Goal: Task Accomplishment & Management: Manage account settings

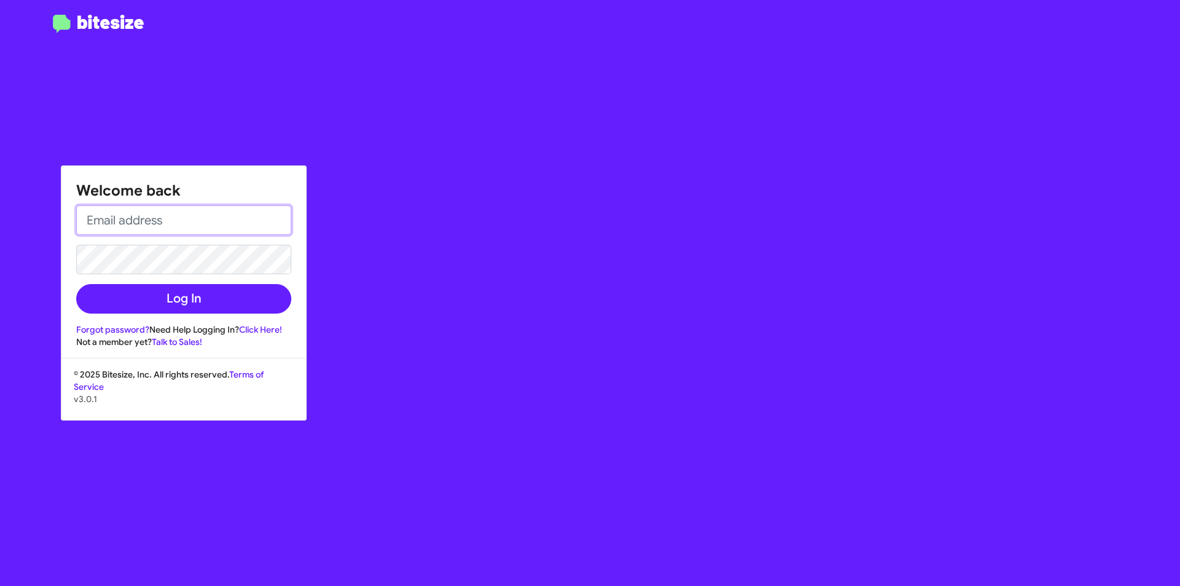
click at [138, 218] on input "email" at bounding box center [183, 220] width 215 height 30
type input "[EMAIL_ADDRESS][DOMAIN_NAME]"
click at [76, 284] on button "Log In" at bounding box center [183, 299] width 215 height 30
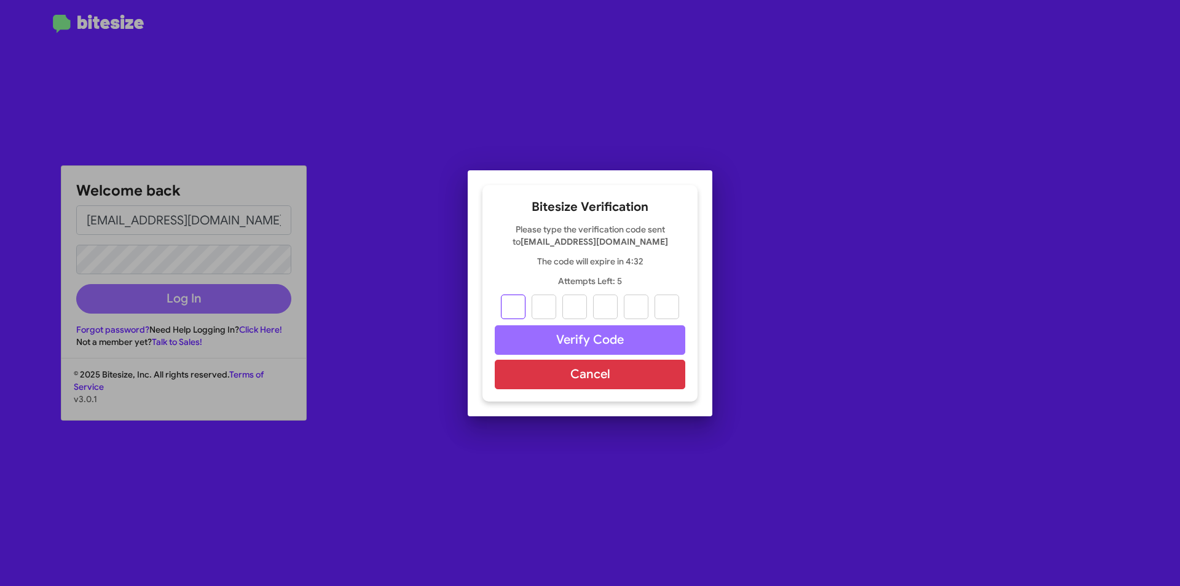
type input "8"
type input "9"
type input "1"
type input "9"
type input "6"
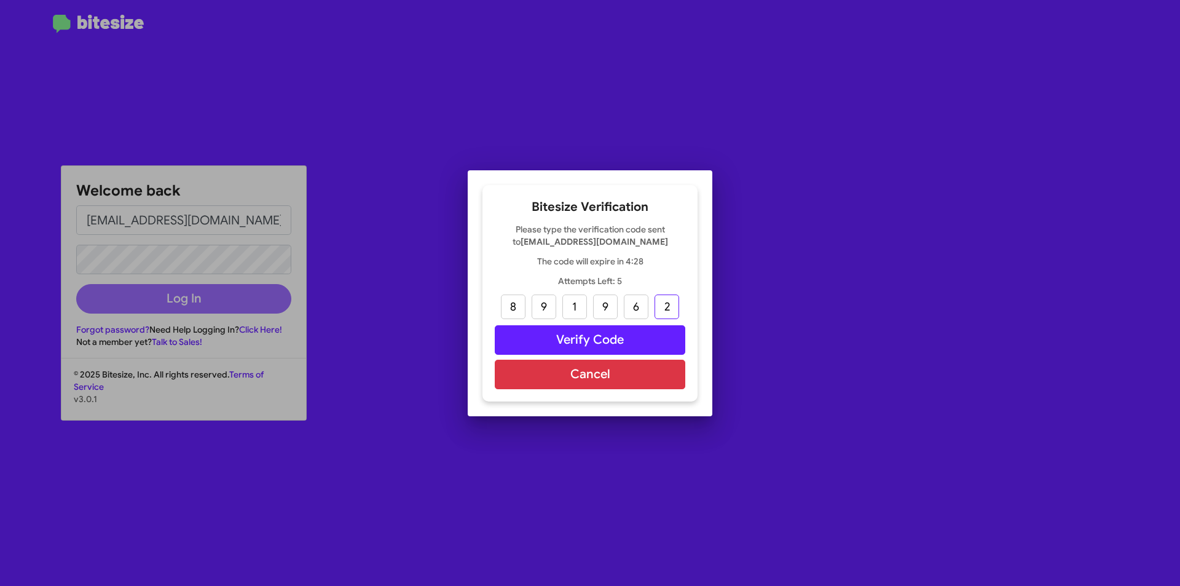
type input "2"
click at [591, 330] on button "Verify Code" at bounding box center [590, 340] width 191 height 30
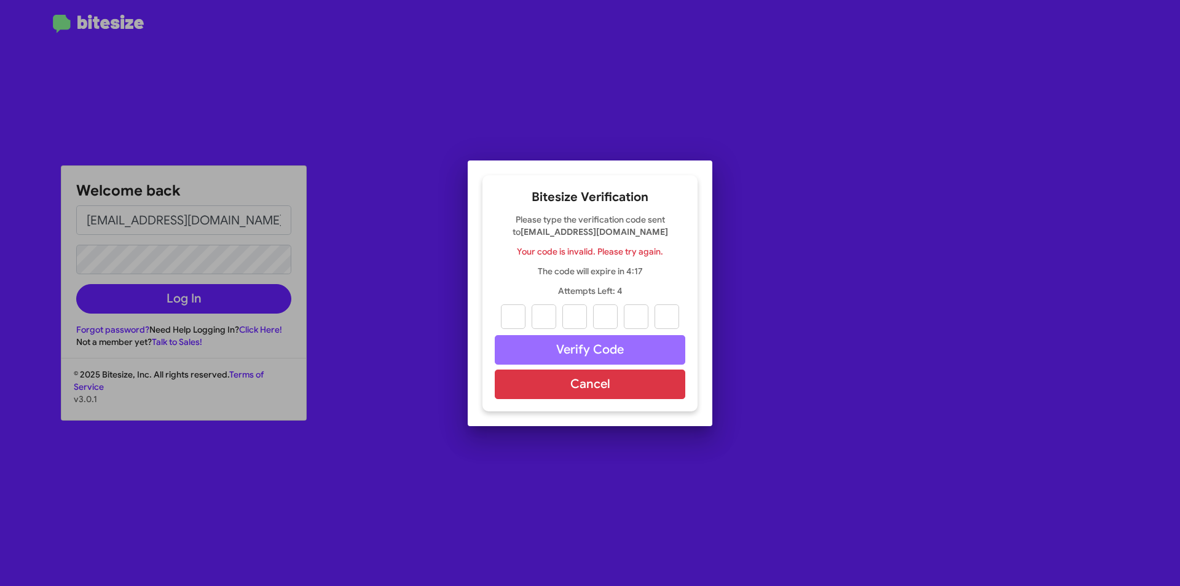
type input "8"
type input "6"
type input "1"
type input "9"
type input "6"
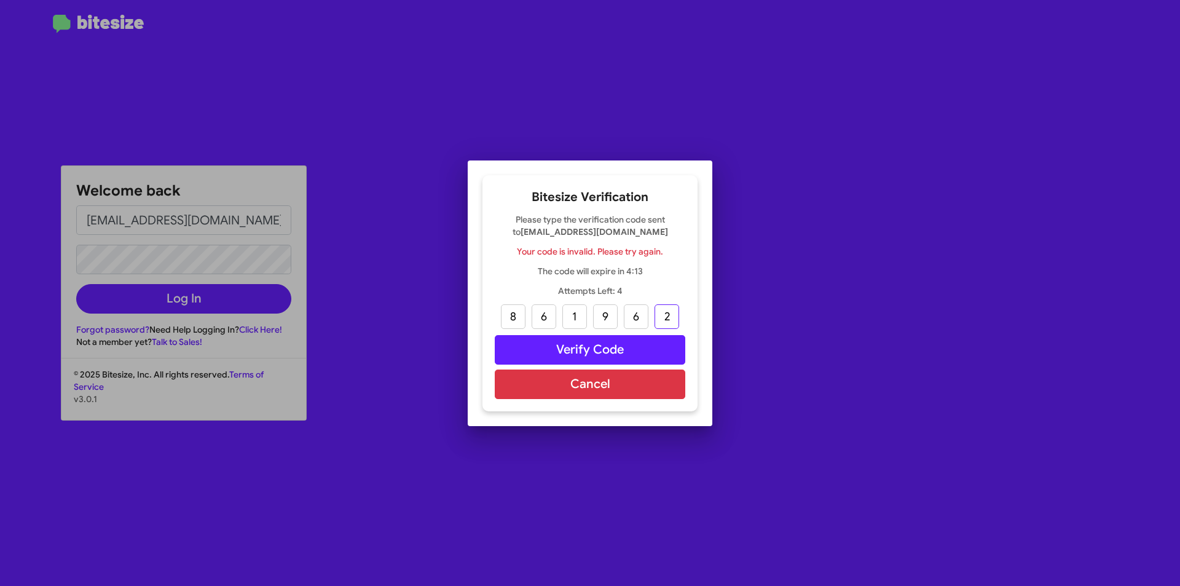
type input "2"
click at [589, 345] on button "Verify Code" at bounding box center [590, 350] width 191 height 30
